Goal: Information Seeking & Learning: Learn about a topic

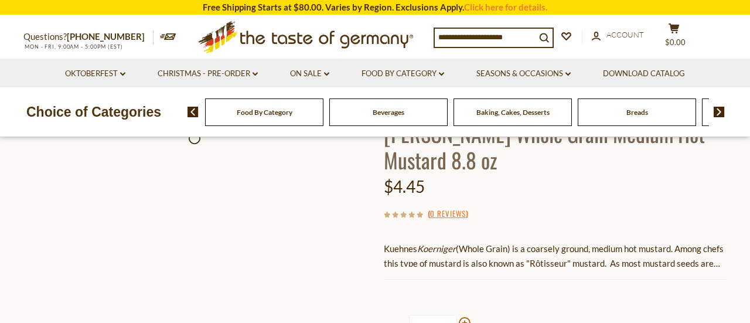
scroll to position [54, 0]
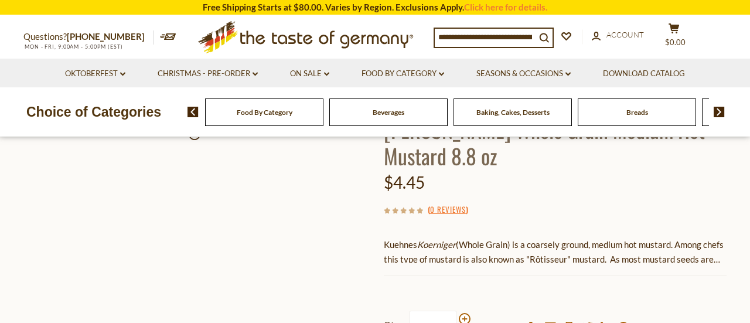
click at [375, 112] on span "Beverages" at bounding box center [389, 112] width 32 height 9
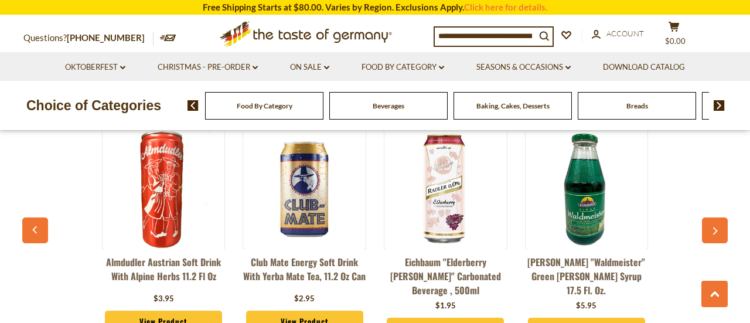
scroll to position [2679, 0]
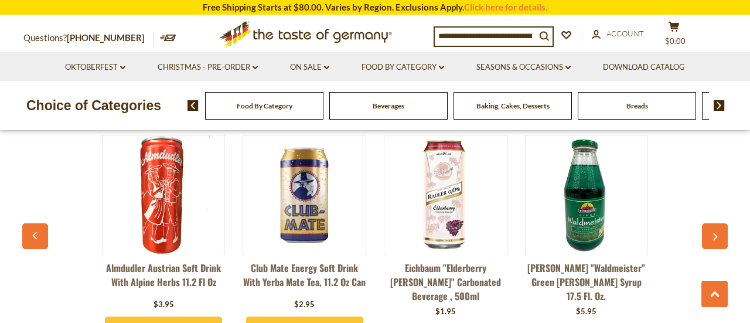
click at [599, 202] on img at bounding box center [586, 194] width 119 height 119
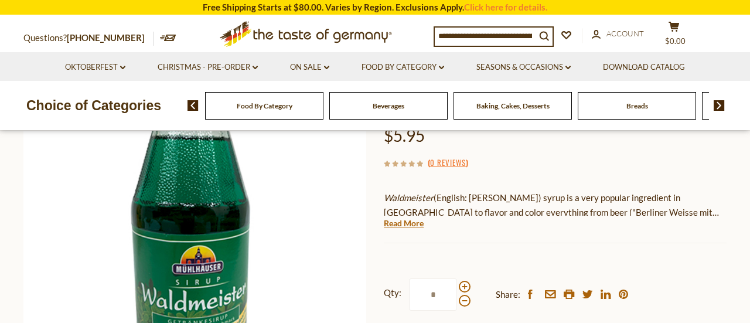
scroll to position [165, 0]
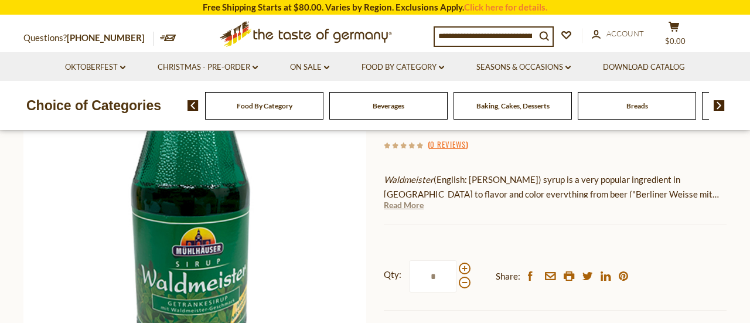
click at [412, 203] on link "Read More" at bounding box center [404, 205] width 40 height 12
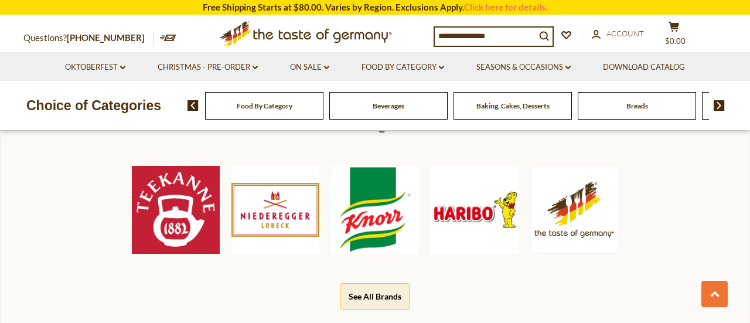
scroll to position [605, 0]
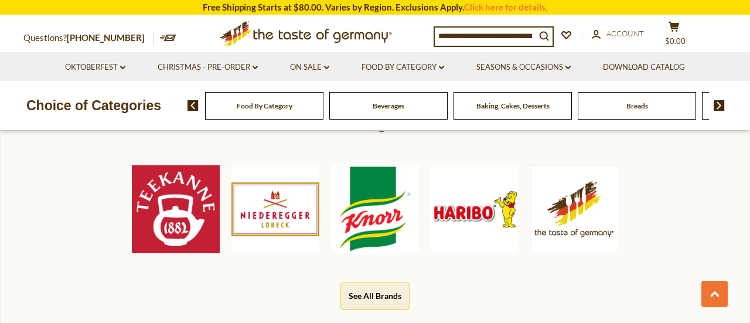
click at [8, 196] on div "Bestselling Brands Teekanne Niederegger Knorr Haribo The Taste of Germany See A…" at bounding box center [375, 218] width 750 height 263
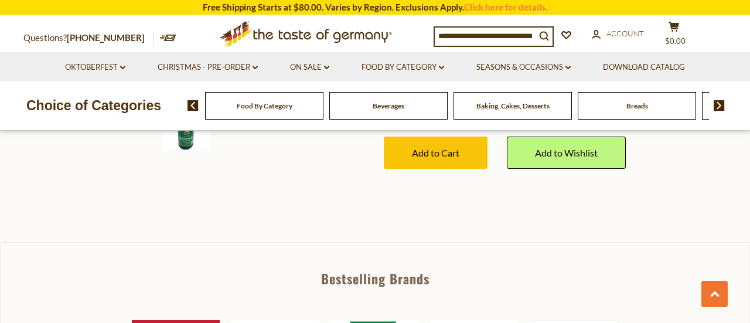
scroll to position [449, 0]
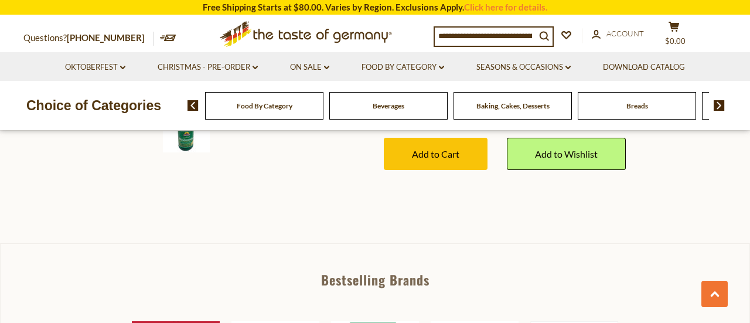
click at [500, 30] on input at bounding box center [485, 36] width 101 height 16
type input "*****"
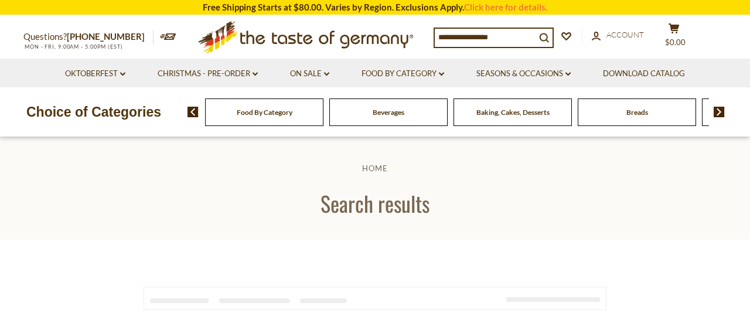
type input "*****"
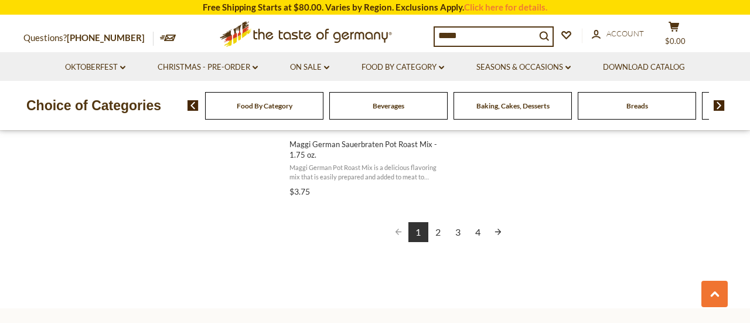
scroll to position [2162, 0]
click at [459, 225] on link "3" at bounding box center [458, 230] width 20 height 20
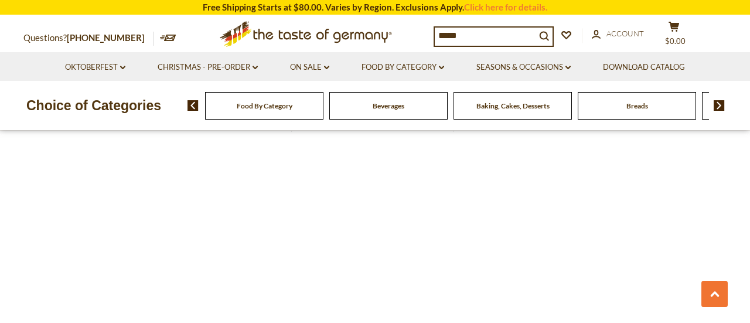
scroll to position [24, 0]
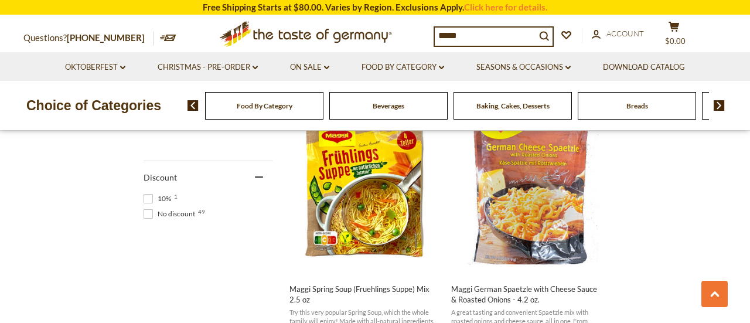
scroll to position [776, 0]
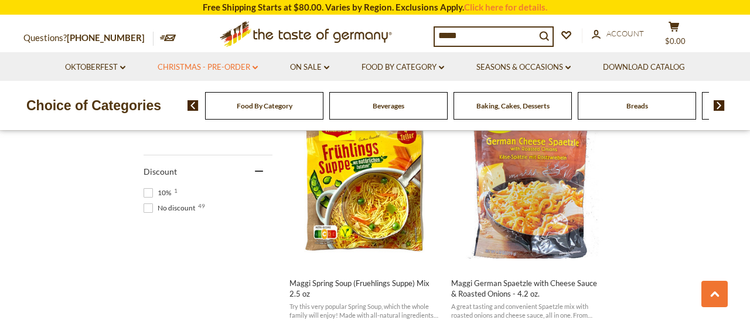
click at [220, 62] on link "Christmas - PRE-ORDER dropdown_arrow" at bounding box center [208, 67] width 100 height 13
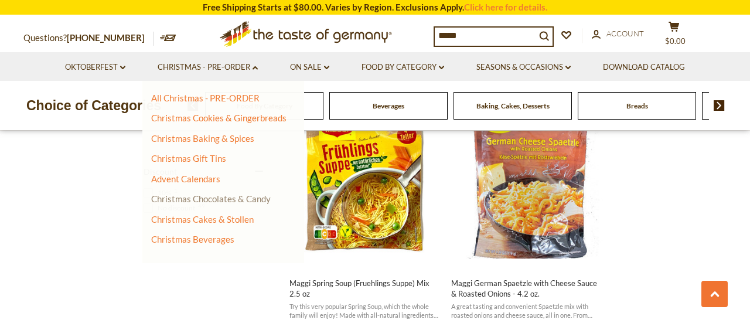
click at [200, 199] on link "Christmas Chocolates & Candy" at bounding box center [210, 198] width 119 height 11
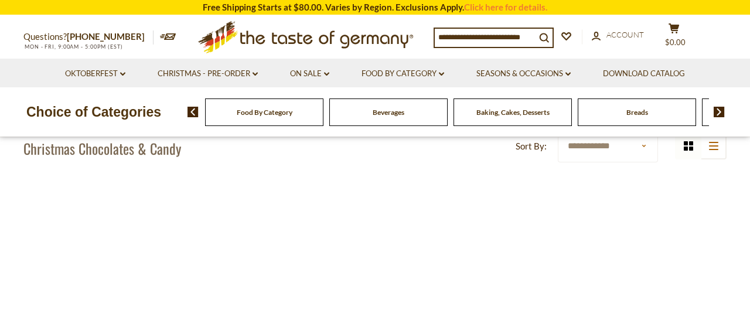
scroll to position [300, 0]
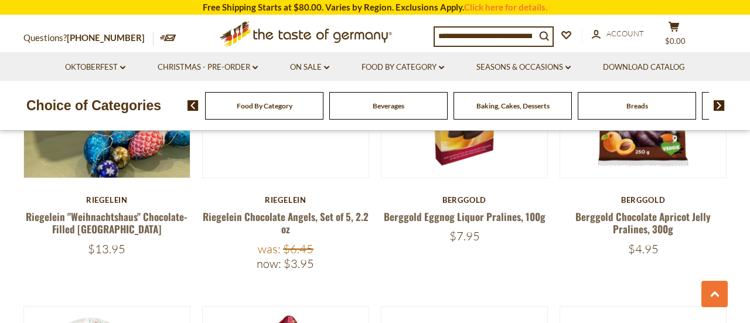
scroll to position [449, 0]
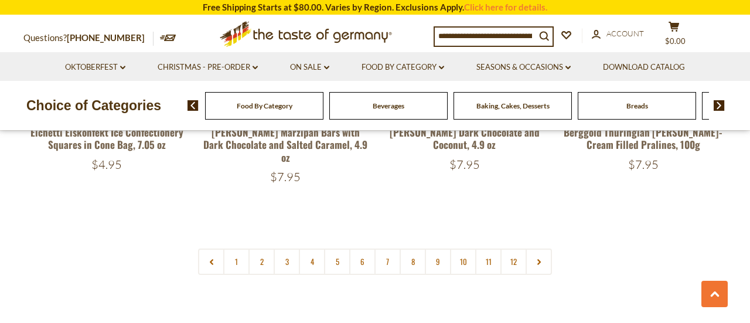
scroll to position [2861, 0]
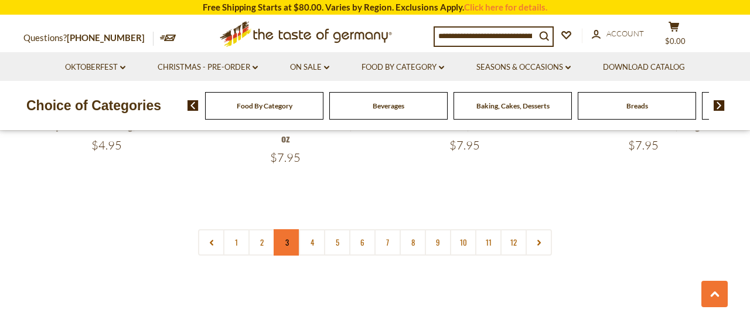
click at [289, 229] on link "3" at bounding box center [287, 242] width 26 height 26
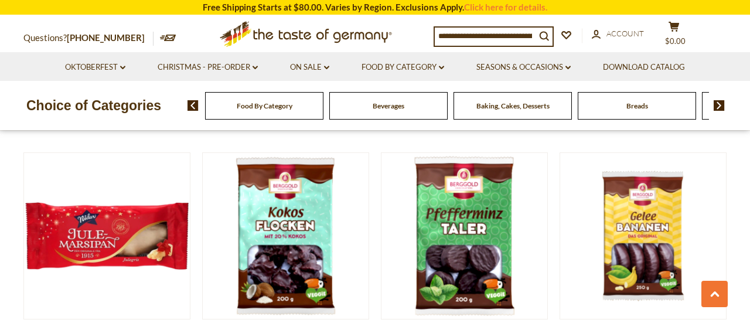
scroll to position [401, 0]
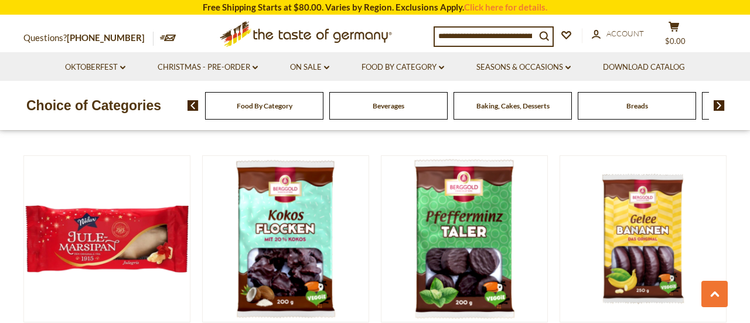
scroll to position [859, 0]
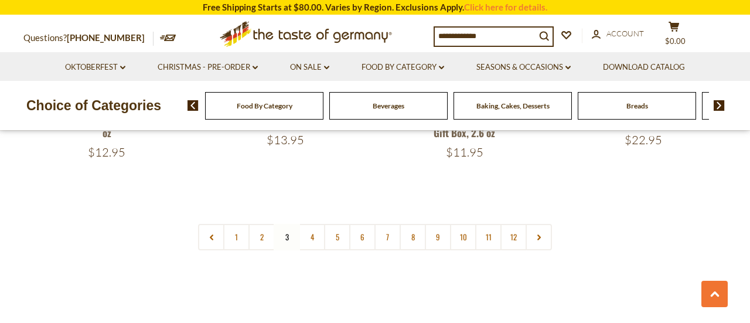
scroll to position [2851, 0]
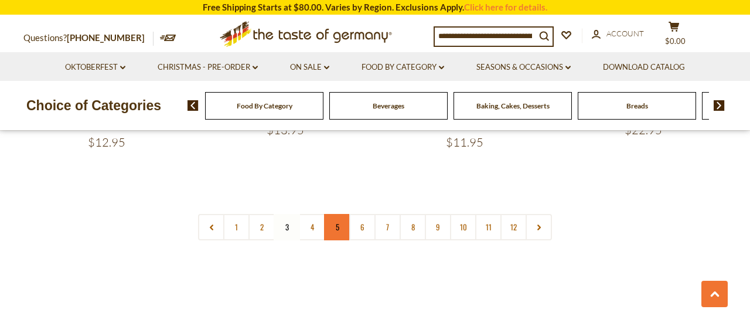
click at [329, 214] on link "5" at bounding box center [337, 227] width 26 height 26
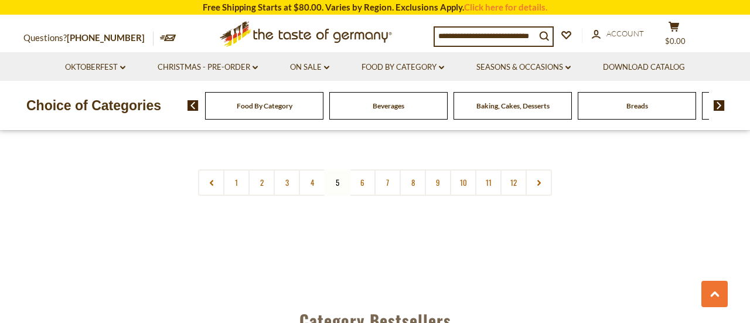
scroll to position [2887, 0]
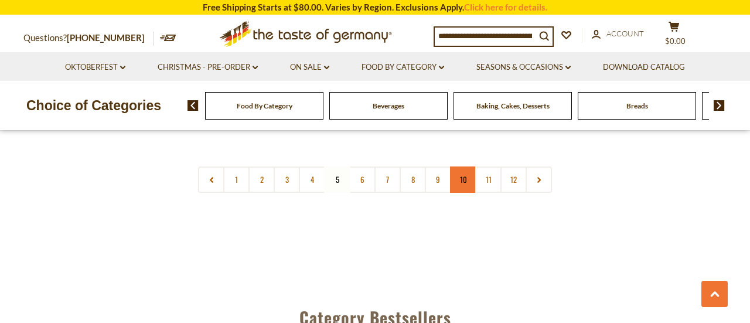
click at [465, 166] on link "10" at bounding box center [463, 179] width 26 height 26
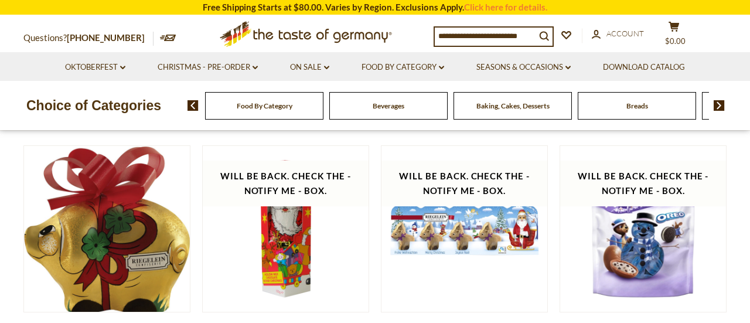
scroll to position [0, 0]
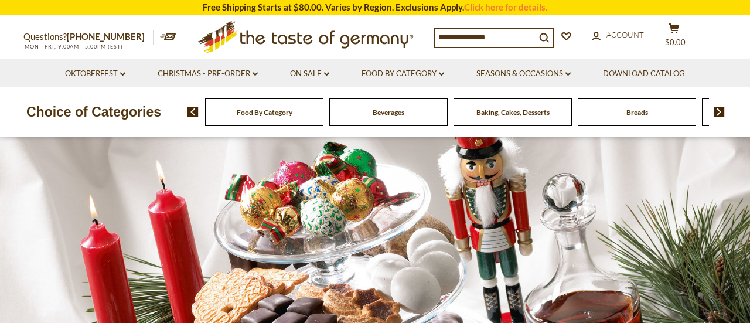
click at [511, 42] on input at bounding box center [485, 37] width 101 height 16
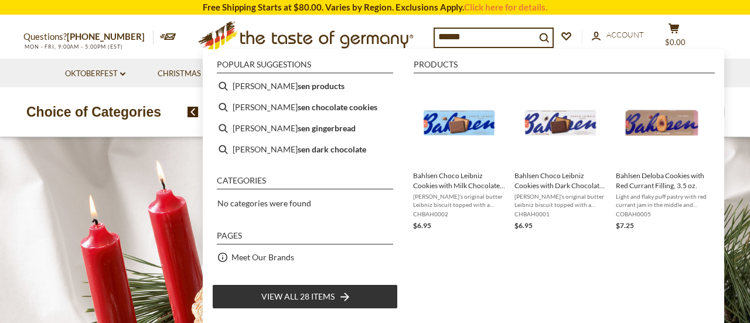
type input "*******"
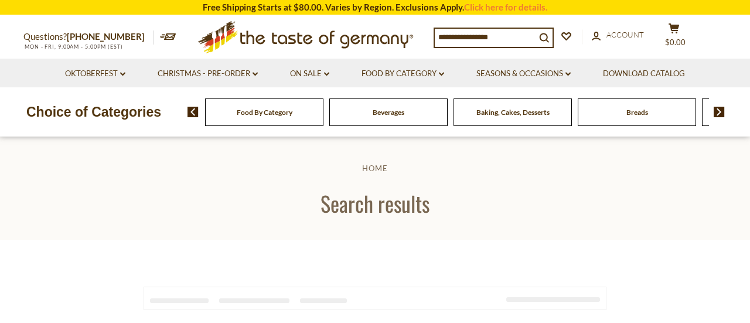
type input "*******"
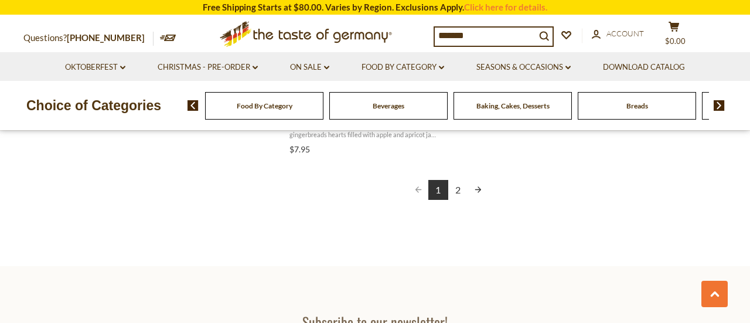
scroll to position [2247, 0]
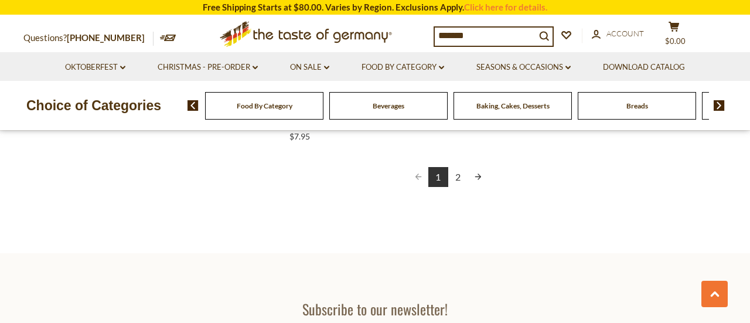
click at [459, 174] on link "2" at bounding box center [458, 177] width 20 height 20
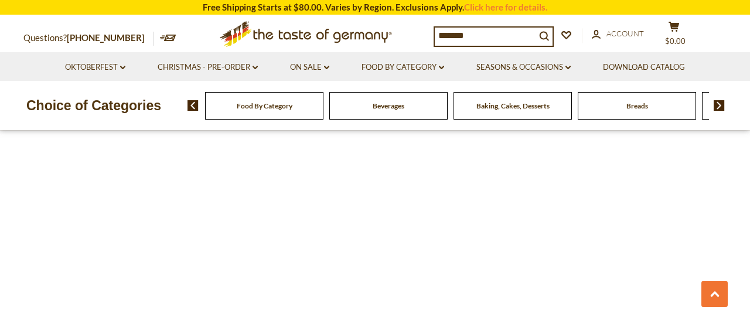
scroll to position [189, 0]
